Goal: Information Seeking & Learning: Learn about a topic

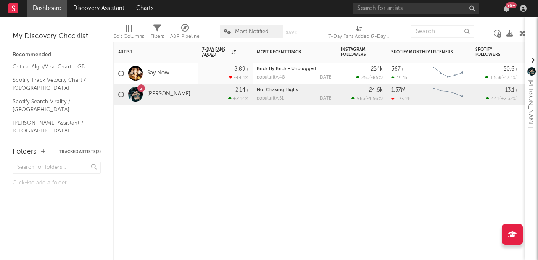
click at [156, 90] on div "2 [PERSON_NAME]" at bounding box center [154, 94] width 72 height 24
click at [157, 96] on link "[PERSON_NAME]" at bounding box center [168, 94] width 43 height 7
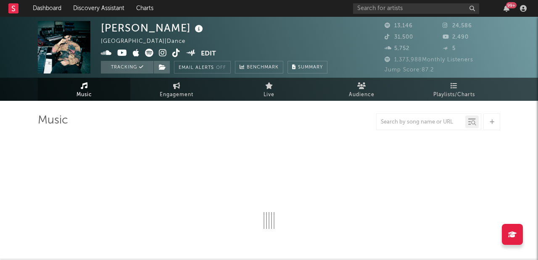
select select "6m"
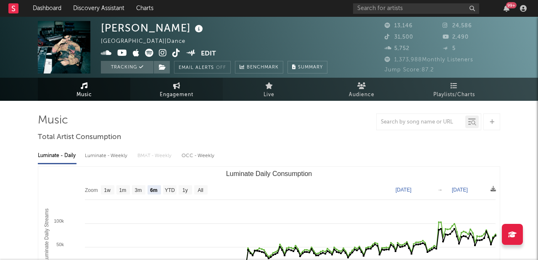
click at [170, 95] on span "Engagement" at bounding box center [177, 95] width 34 height 10
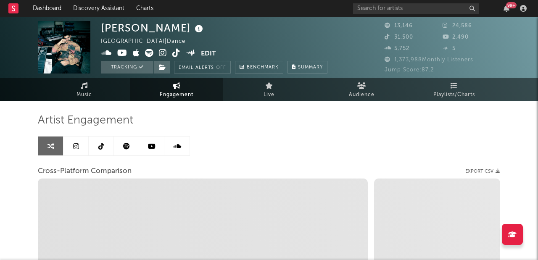
select select "1w"
select select "1m"
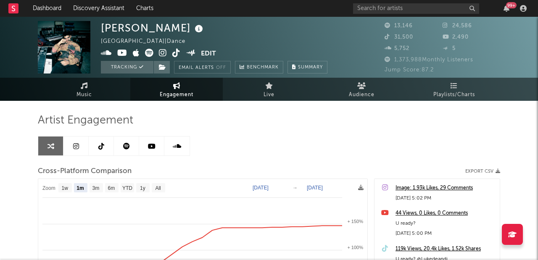
click at [79, 142] on link at bounding box center [76, 146] width 25 height 19
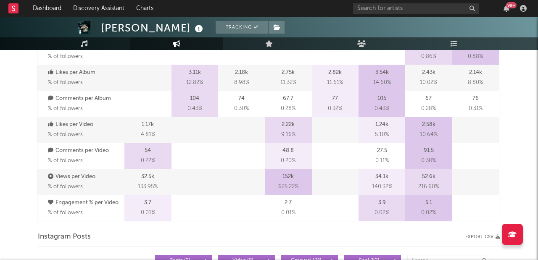
select select "6m"
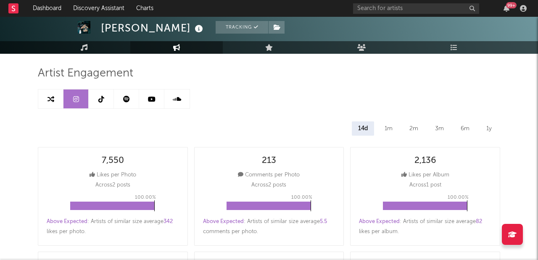
scroll to position [22, 0]
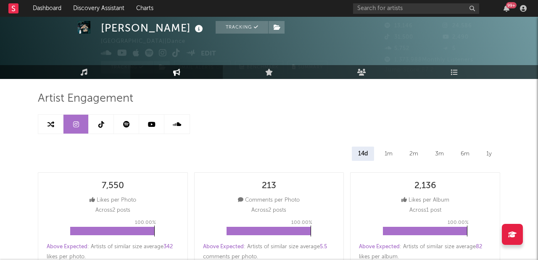
click at [101, 122] on icon at bounding box center [101, 124] width 6 height 7
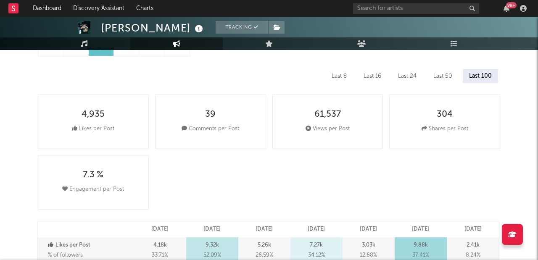
select select "6m"
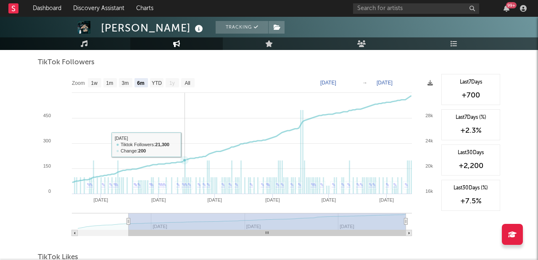
scroll to position [763, 0]
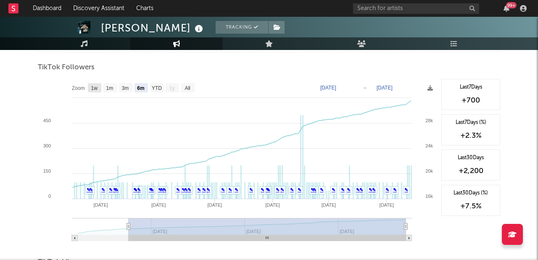
drag, startPoint x: 90, startPoint y: 87, endPoint x: 297, endPoint y: 109, distance: 208.0
click at [90, 87] on rect at bounding box center [94, 87] width 13 height 9
select select "1w"
type input "[DATE]"
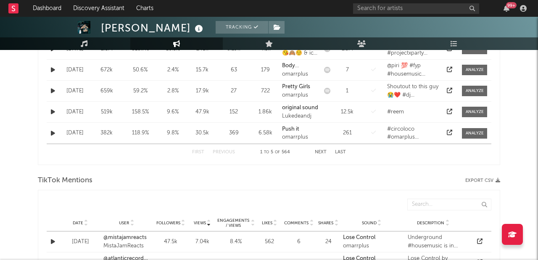
scroll to position [0, 0]
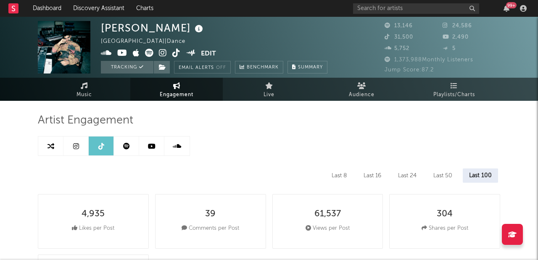
click at [151, 147] on icon at bounding box center [152, 146] width 8 height 7
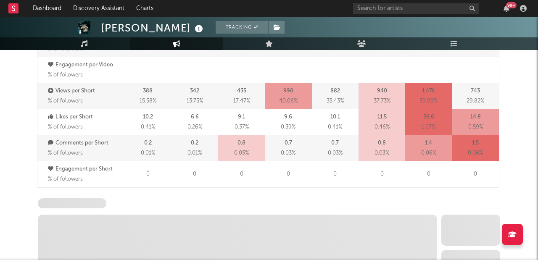
select select "6m"
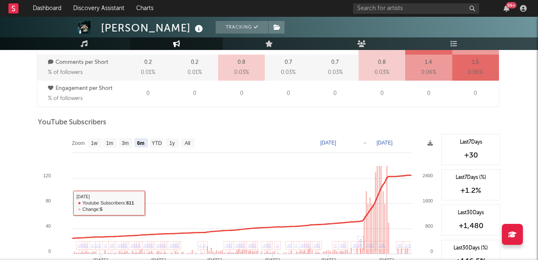
scroll to position [633, 0]
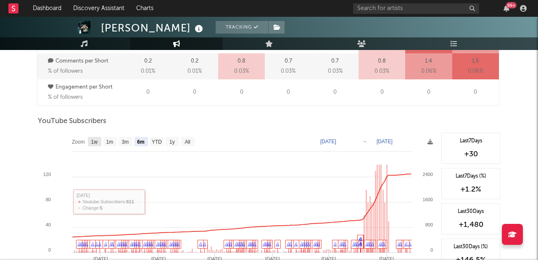
click at [96, 140] on text "1w" at bounding box center [94, 142] width 7 height 6
select select "1w"
type input "[DATE]"
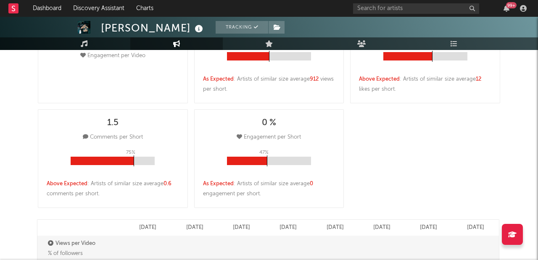
scroll to position [0, 0]
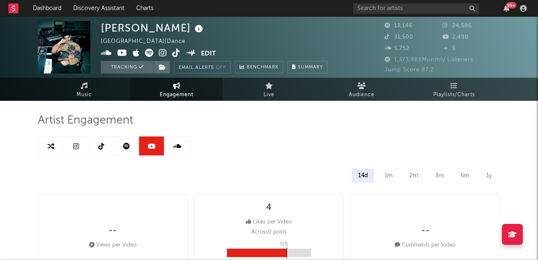
click at [124, 148] on icon at bounding box center [126, 146] width 7 height 7
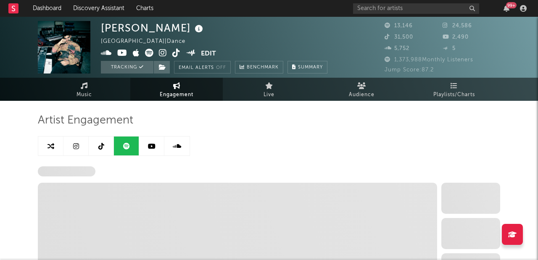
select select "6m"
select select "1w"
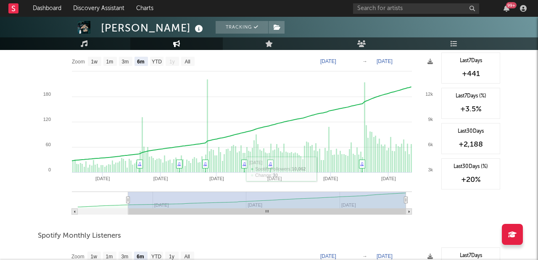
scroll to position [124, 0]
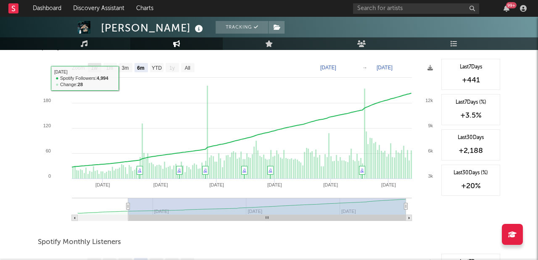
click at [93, 65] on text "1w" at bounding box center [94, 68] width 7 height 6
select select "1w"
type input "[DATE]"
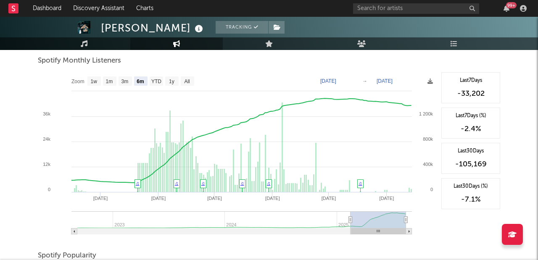
scroll to position [0, 0]
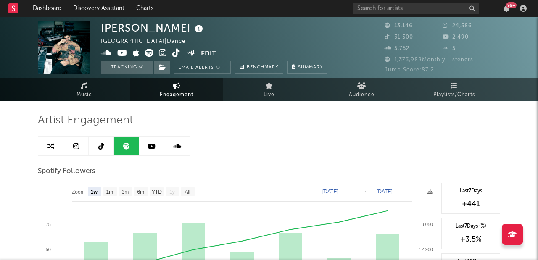
click at [176, 147] on icon at bounding box center [177, 146] width 8 height 7
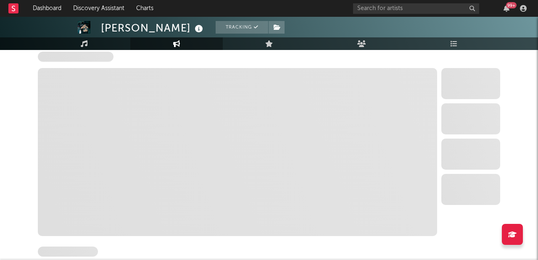
select select "6m"
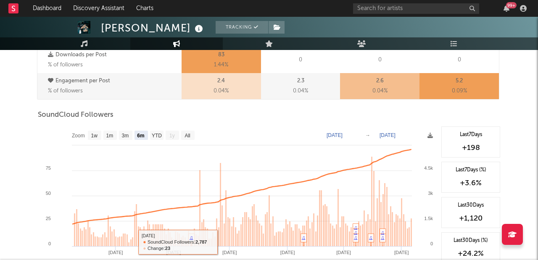
scroll to position [472, 0]
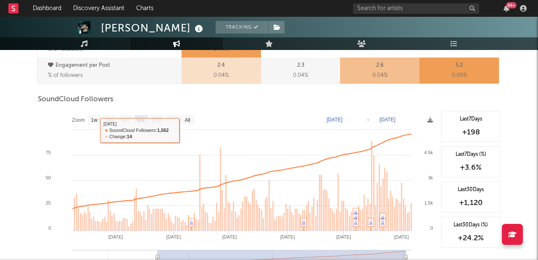
click at [92, 114] on rect at bounding box center [238, 195] width 400 height 168
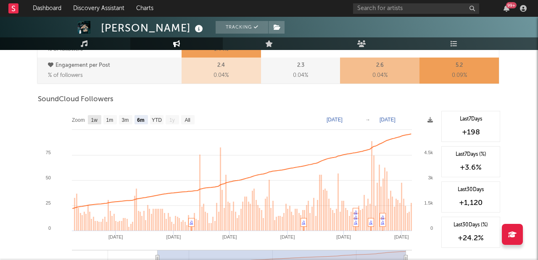
click at [91, 119] on text "1w" at bounding box center [94, 120] width 7 height 6
select select "1w"
type input "[DATE]"
